Goal: Communication & Community: Answer question/provide support

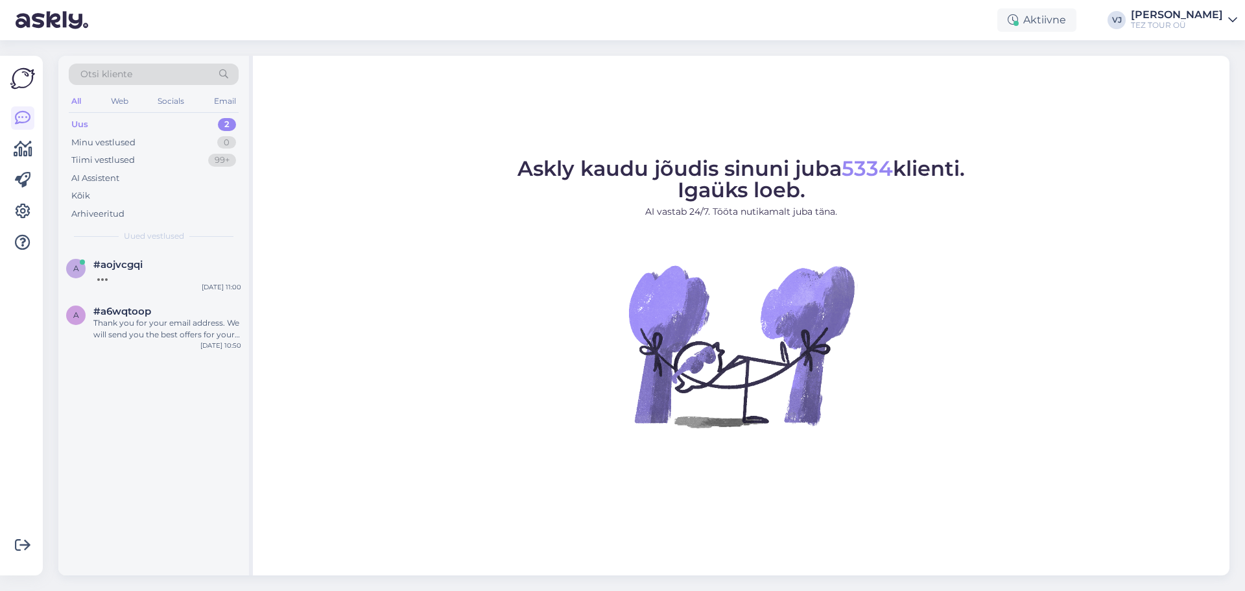
click at [316, 351] on figure "Askly kaudu jõudis sinuni juba 5334 klienti. Igaüks loeb. AI vastab 24/7. Tööta…" at bounding box center [741, 310] width 953 height 304
click at [181, 276] on div "Thank you for the information. Can you give us your email address? We will send…" at bounding box center [167, 281] width 148 height 23
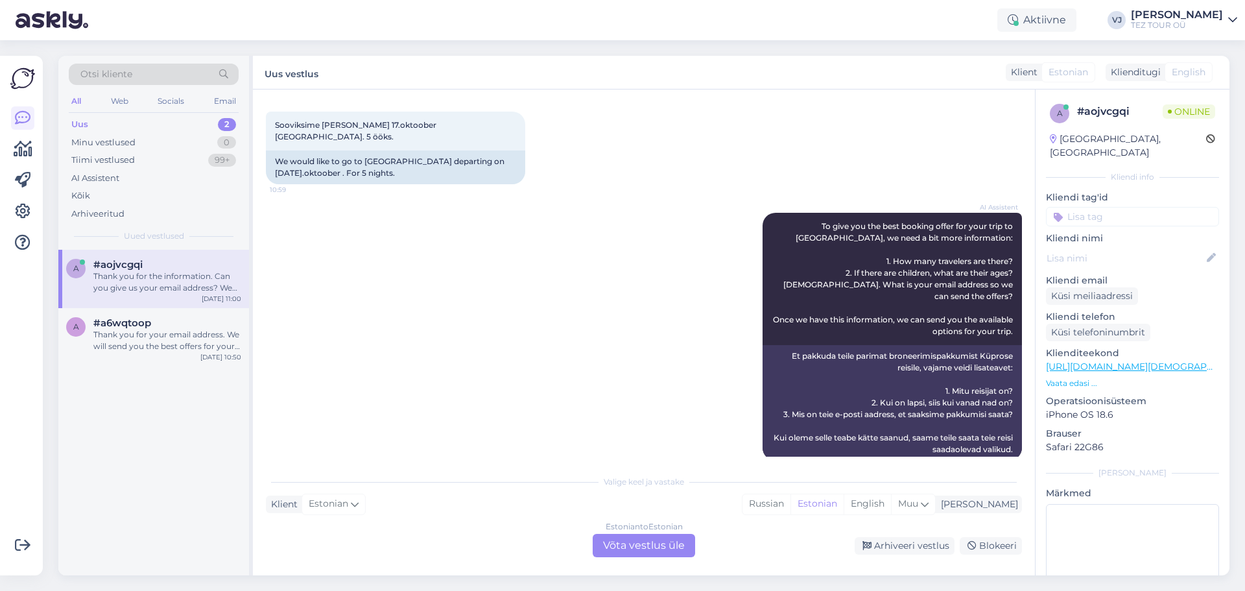
click at [193, 391] on div "a #aojvcgqi Thank you for the information. Can you give us your email address? …" at bounding box center [153, 412] width 191 height 325
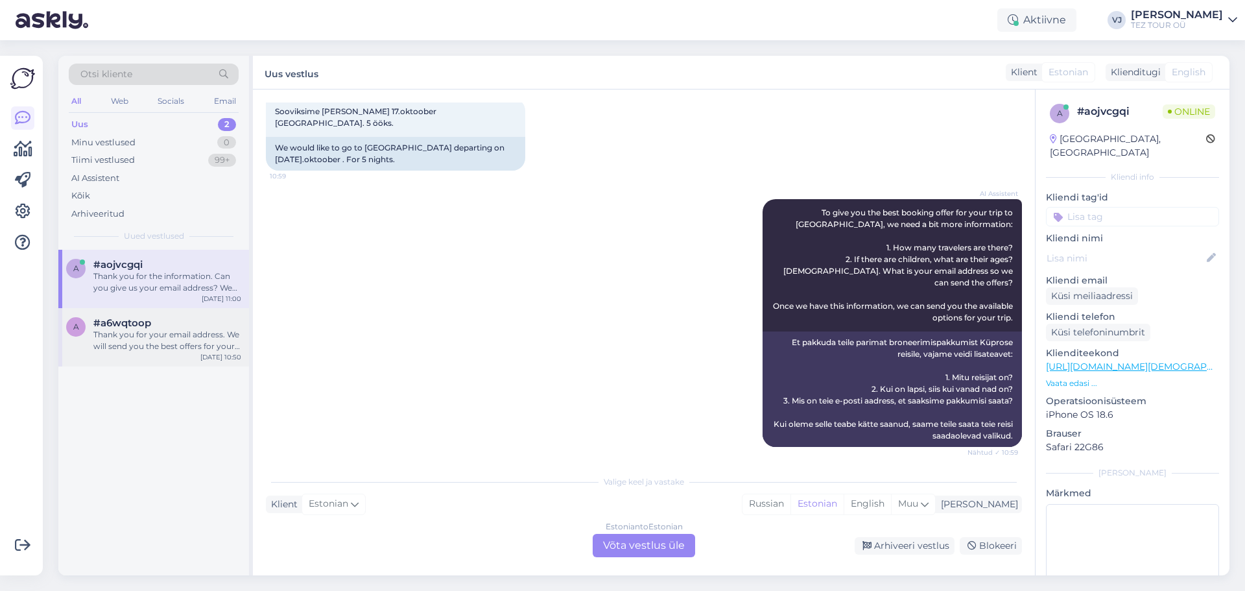
scroll to position [232, 0]
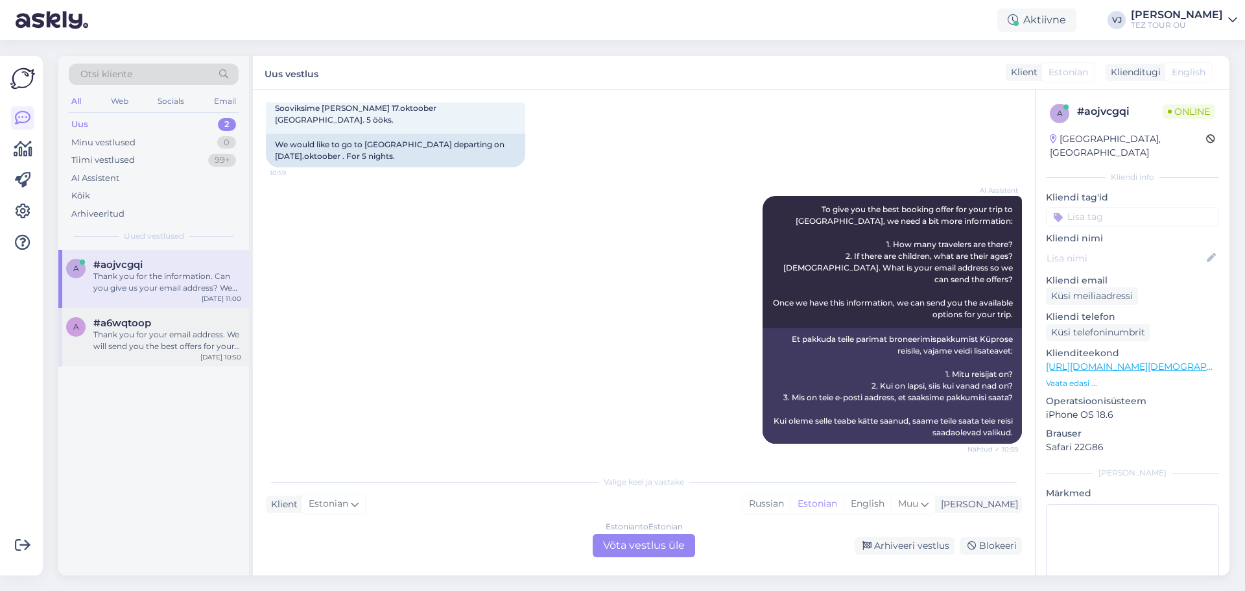
click at [202, 362] on div "a #a6wqtoop Thank you for your email address. We will send you the best offers …" at bounding box center [153, 337] width 191 height 58
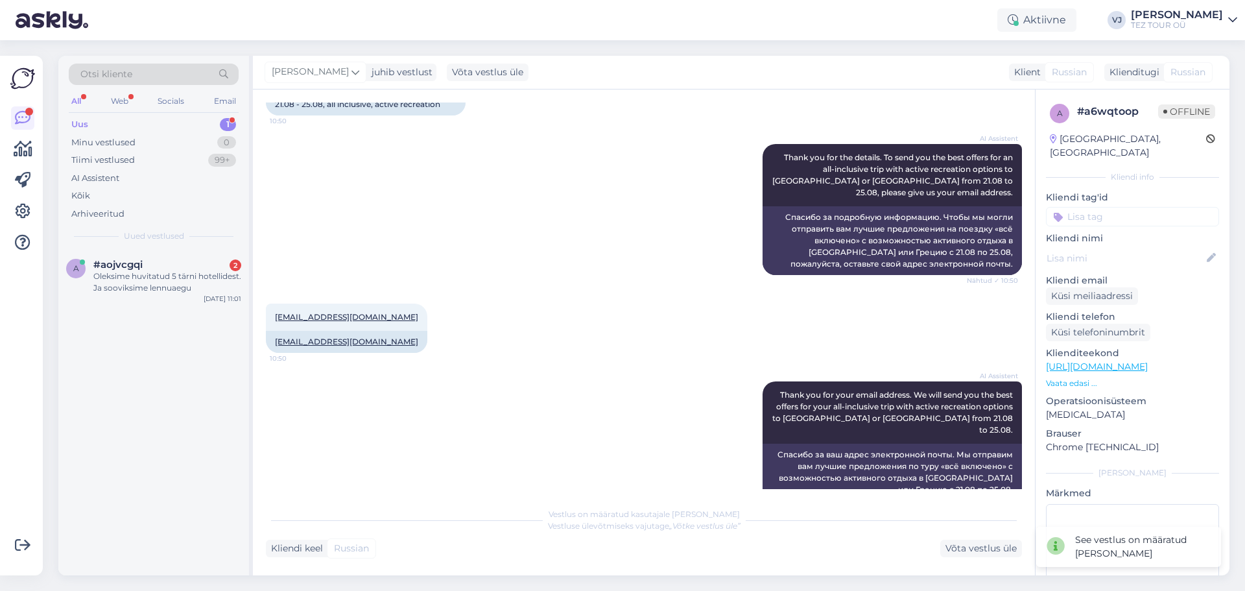
scroll to position [652, 0]
